Goal: Information Seeking & Learning: Learn about a topic

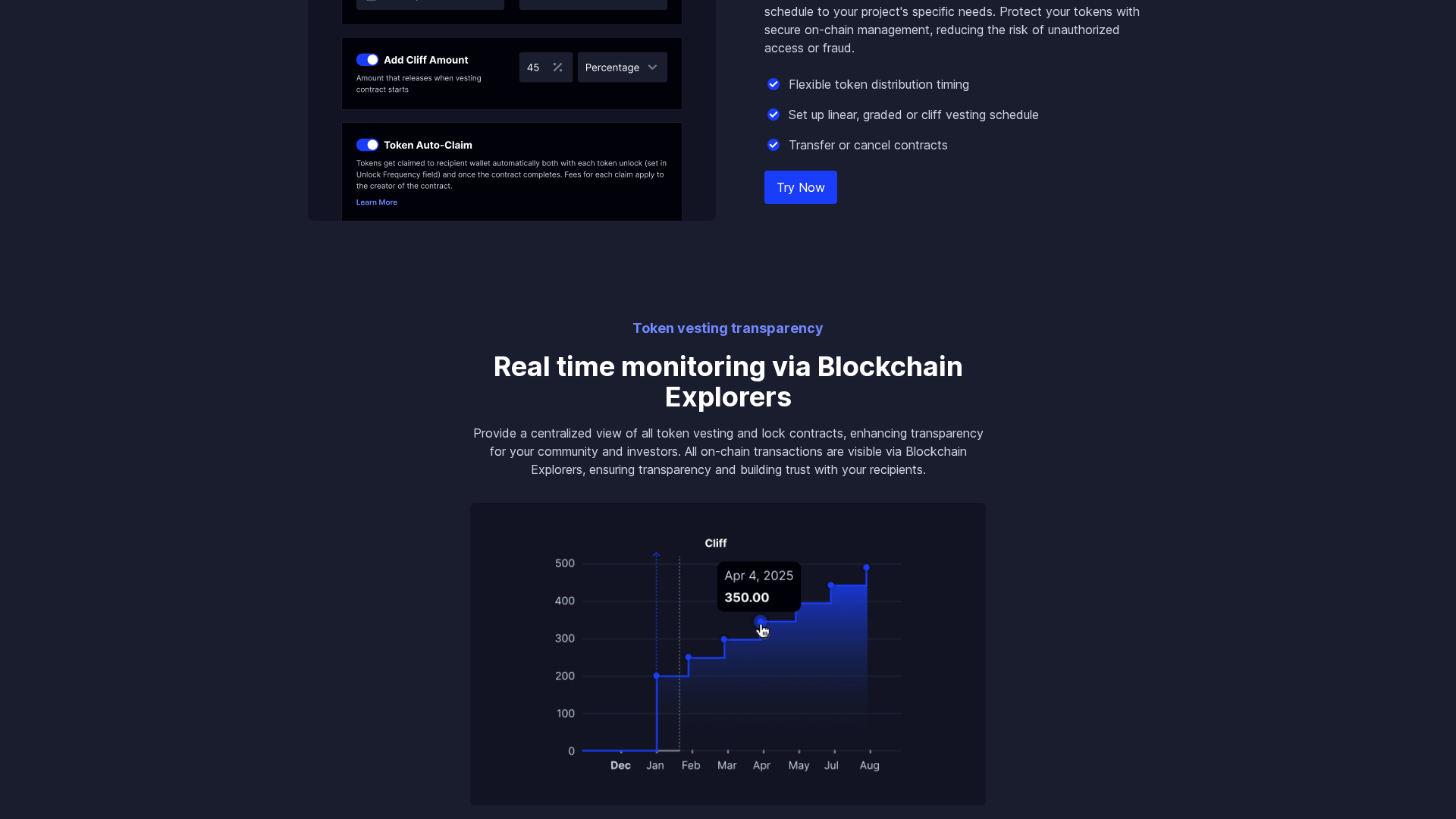
scroll to position [2361, 0]
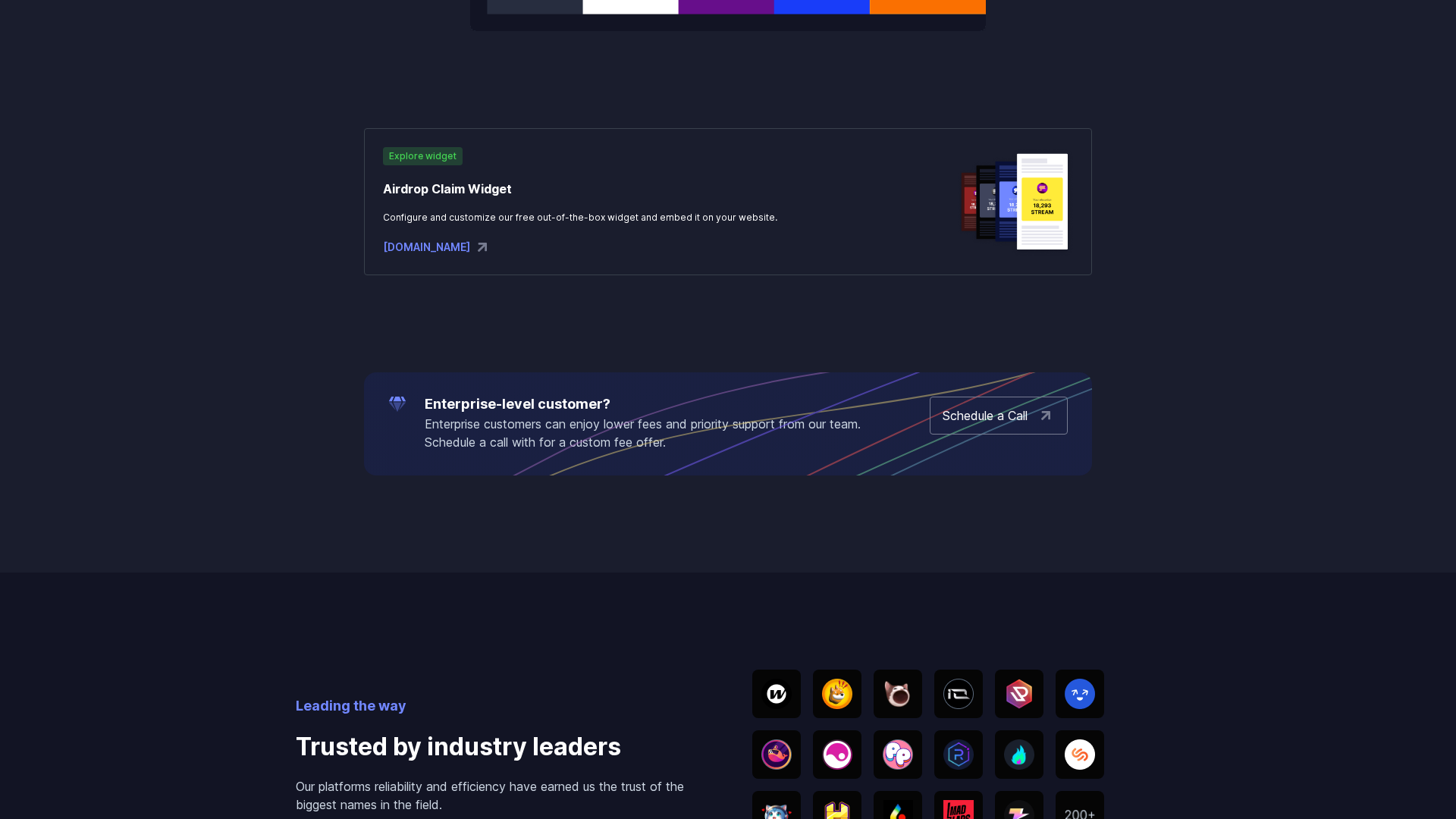
scroll to position [3147, 0]
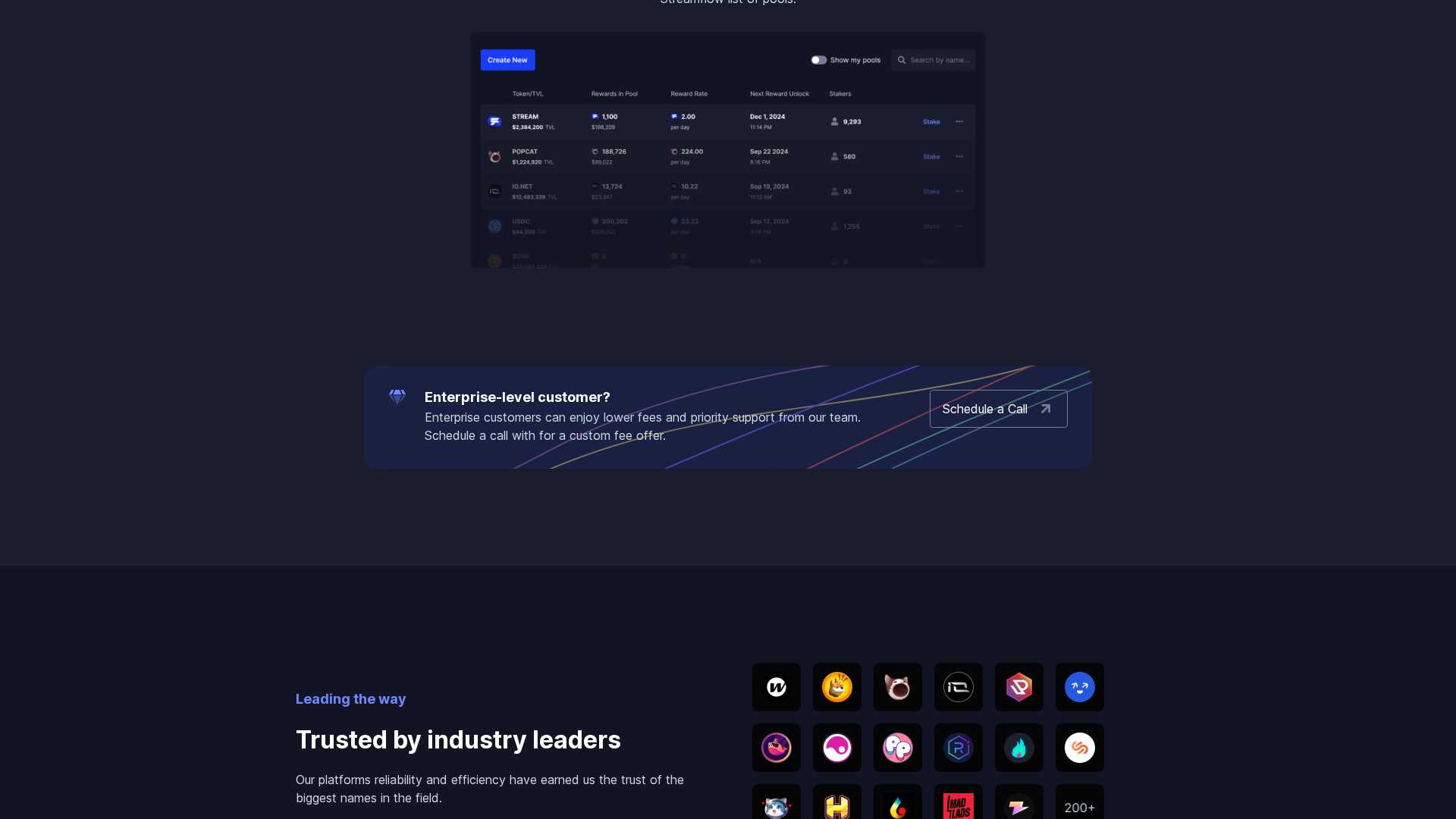
scroll to position [3147, 0]
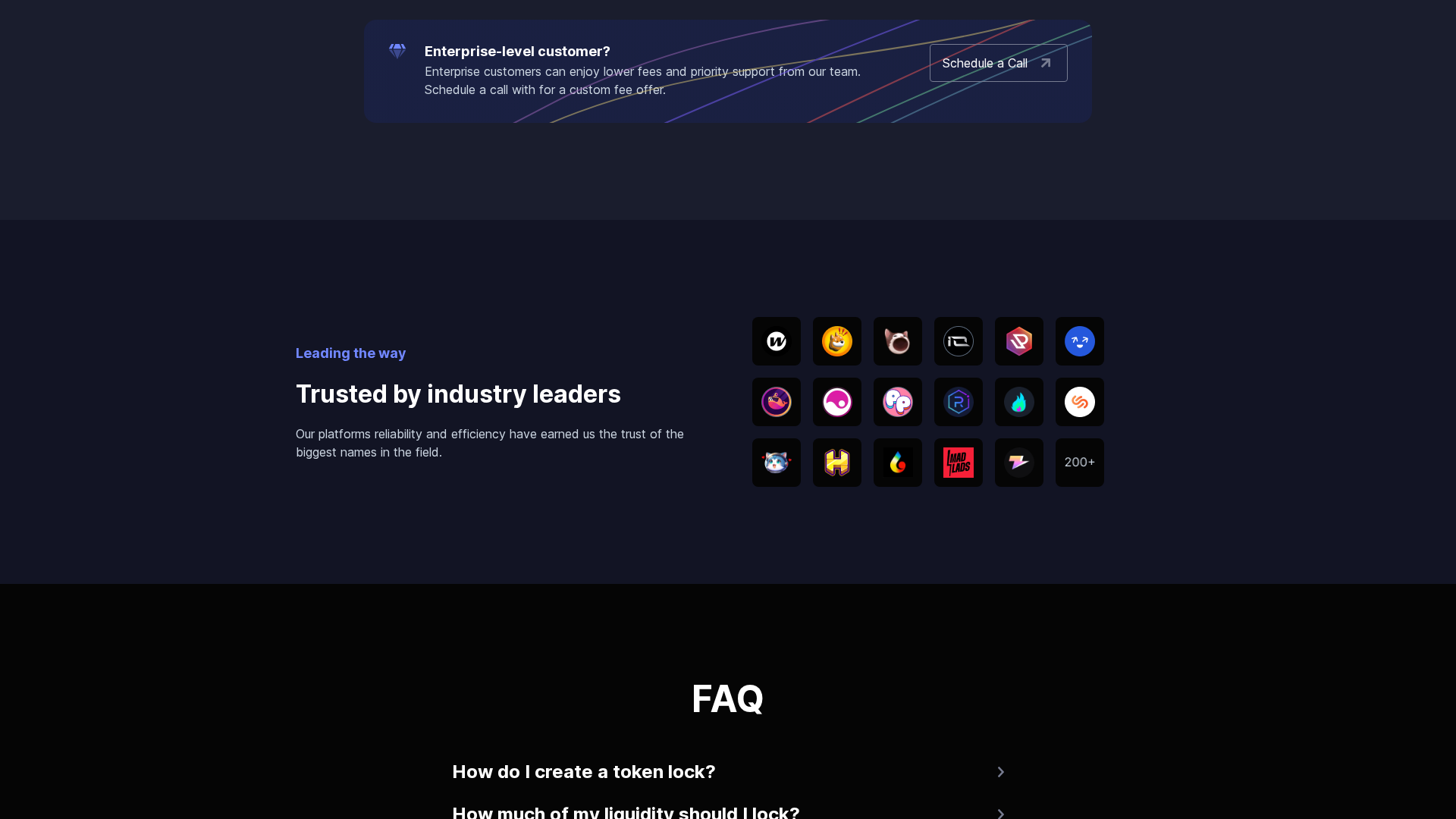
scroll to position [3147, 0]
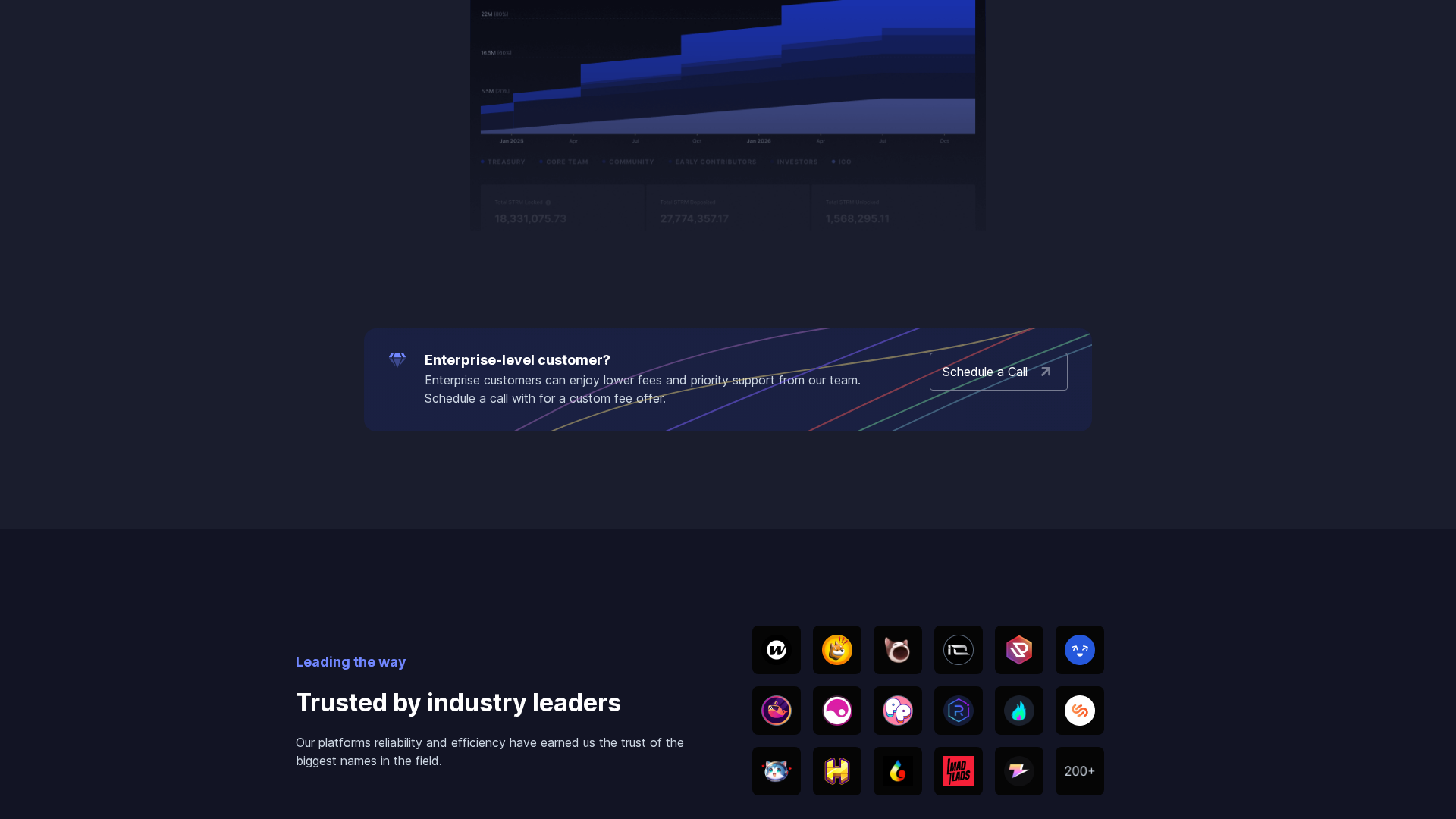
scroll to position [3147, 0]
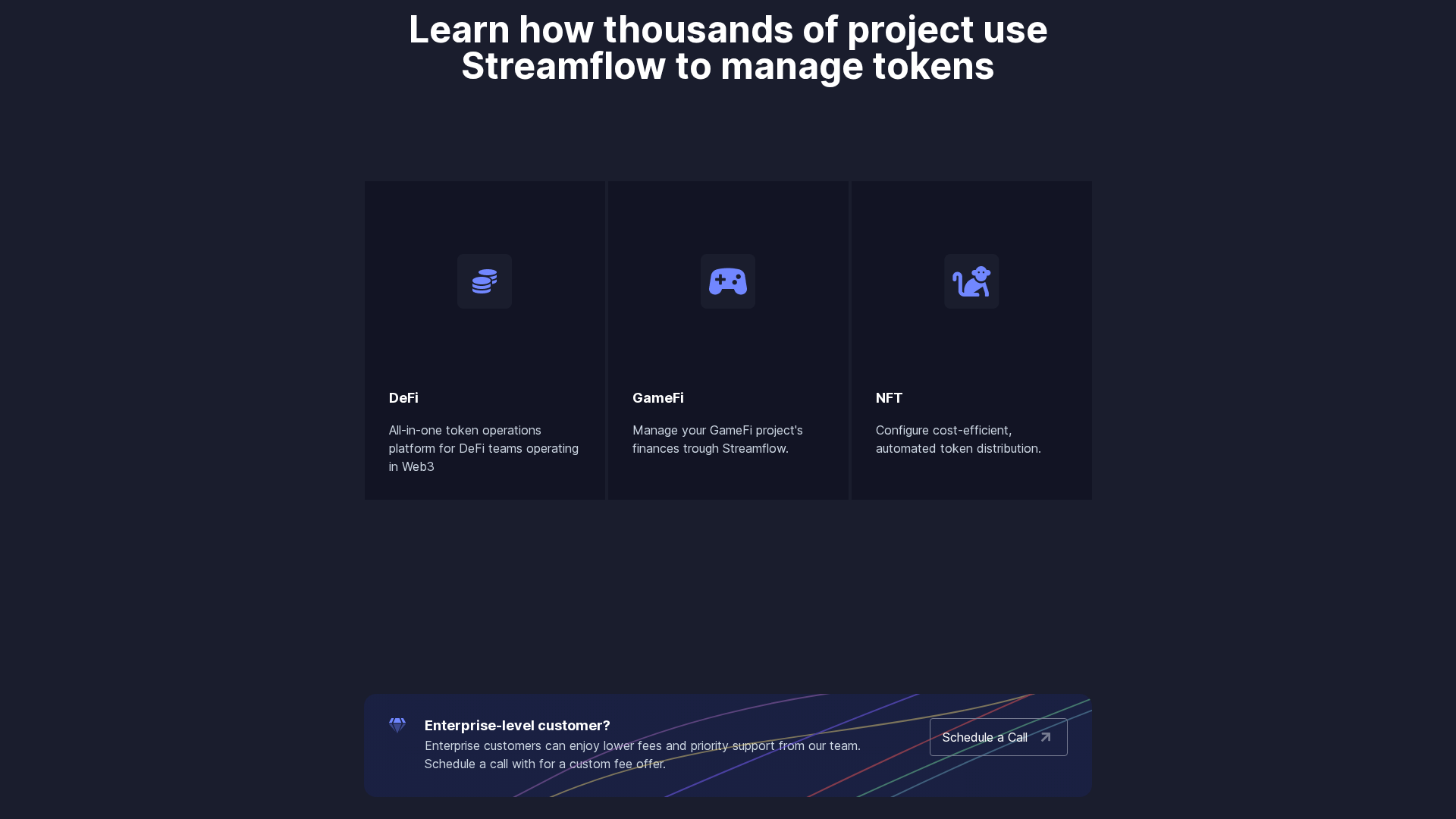
scroll to position [1574, 0]
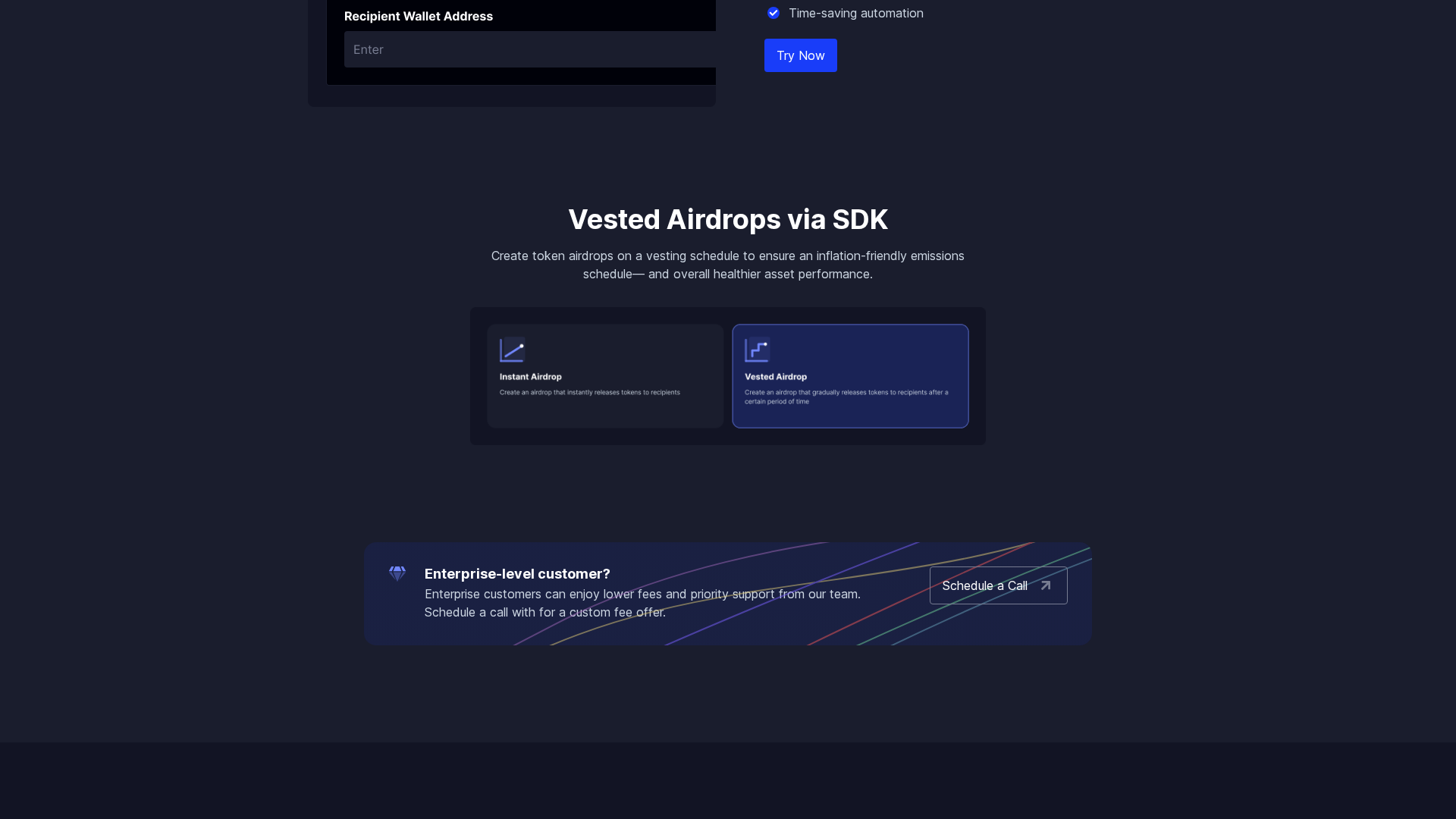
scroll to position [2361, 0]
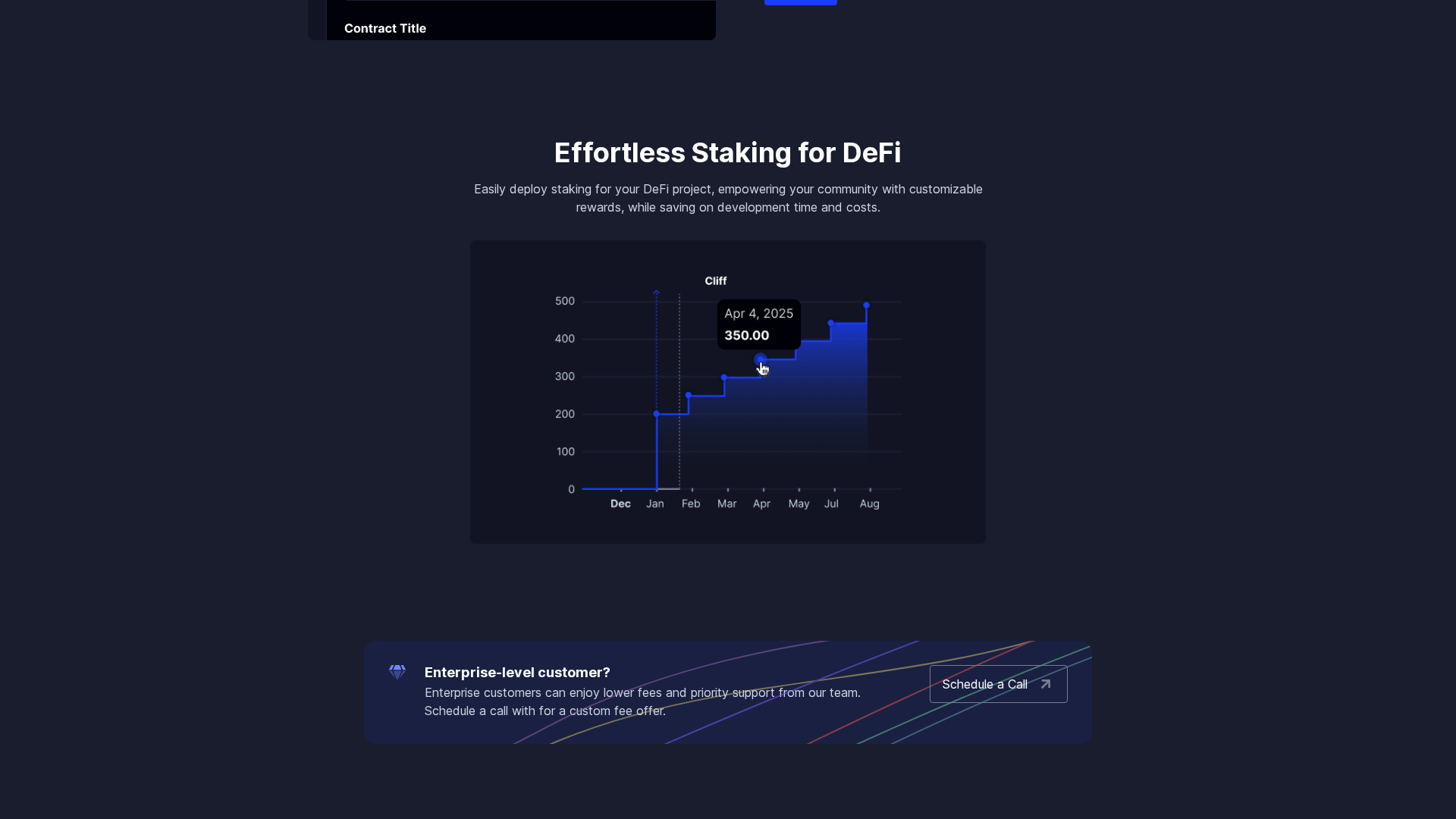
scroll to position [2361, 0]
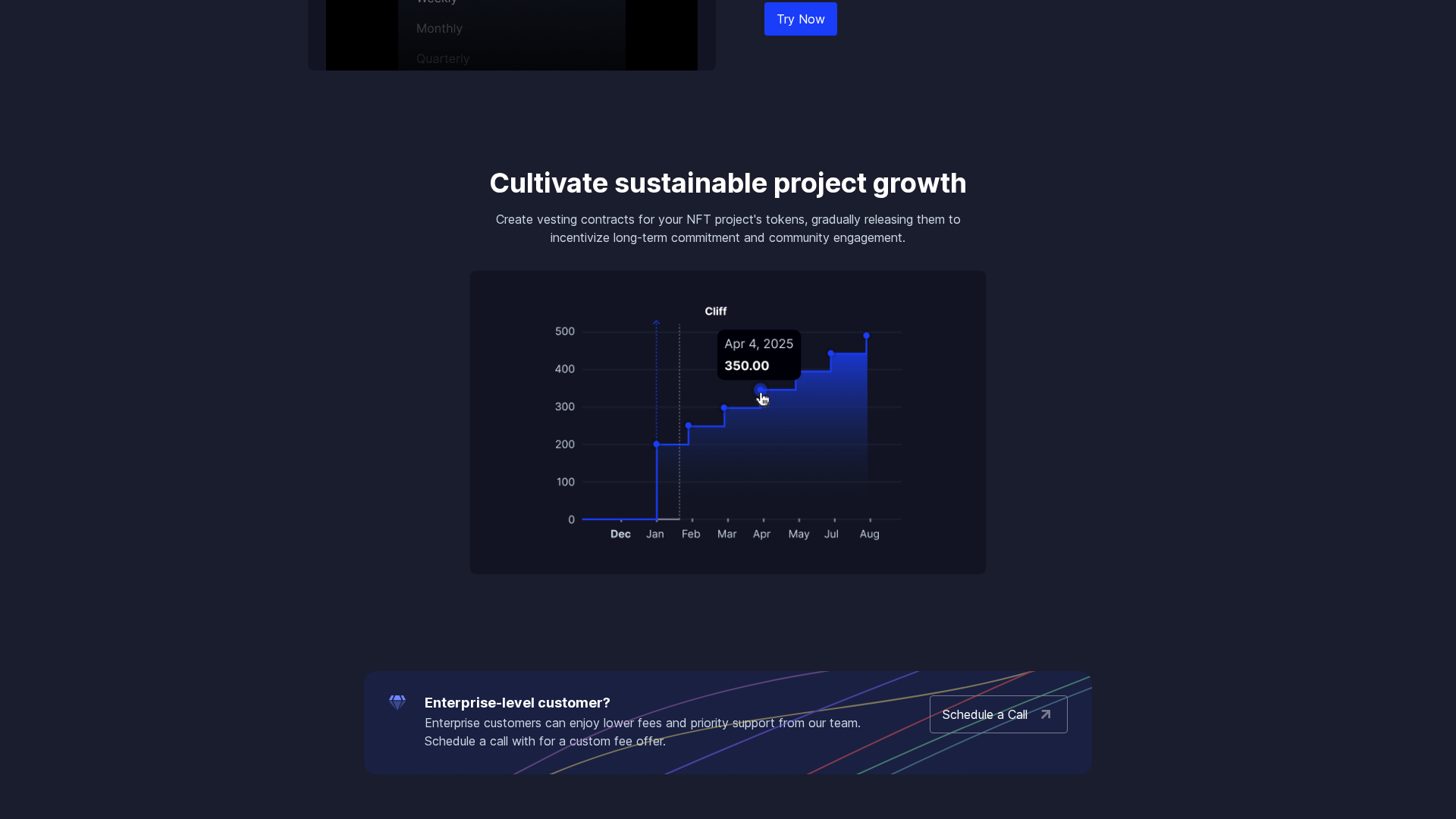
scroll to position [2361, 0]
